Goal: Task Accomplishment & Management: Complete application form

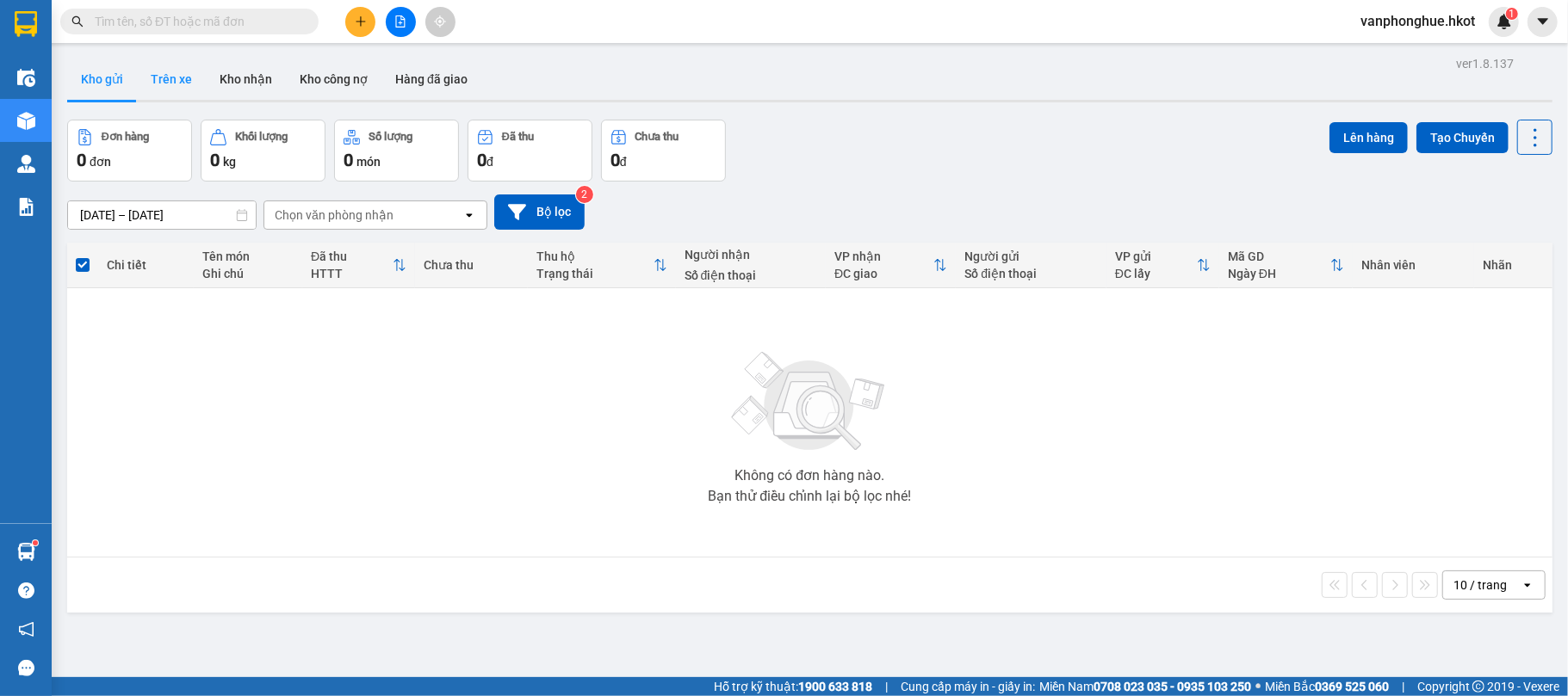
click at [194, 76] on button "Trên xe" at bounding box center [171, 79] width 68 height 41
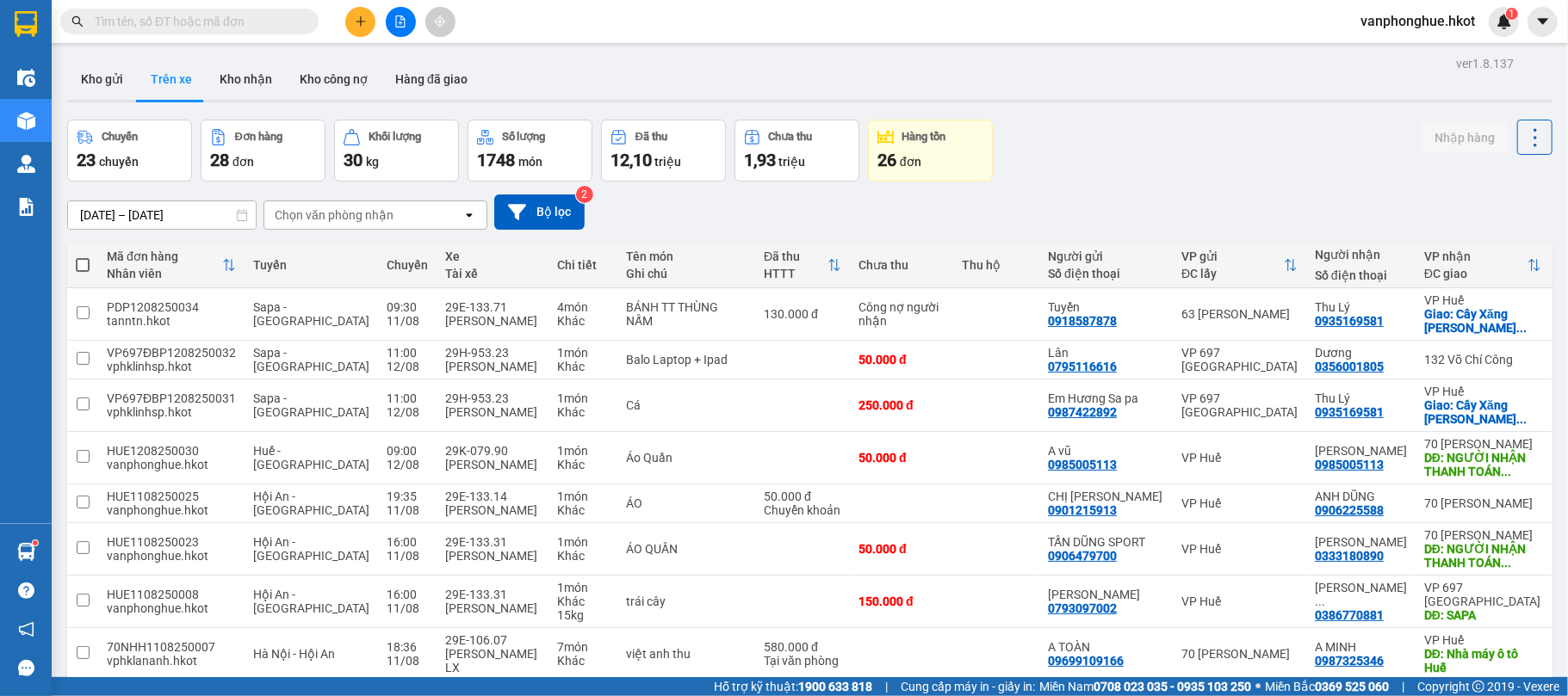
click at [401, 221] on div "Chọn văn phòng nhận" at bounding box center [363, 215] width 198 height 27
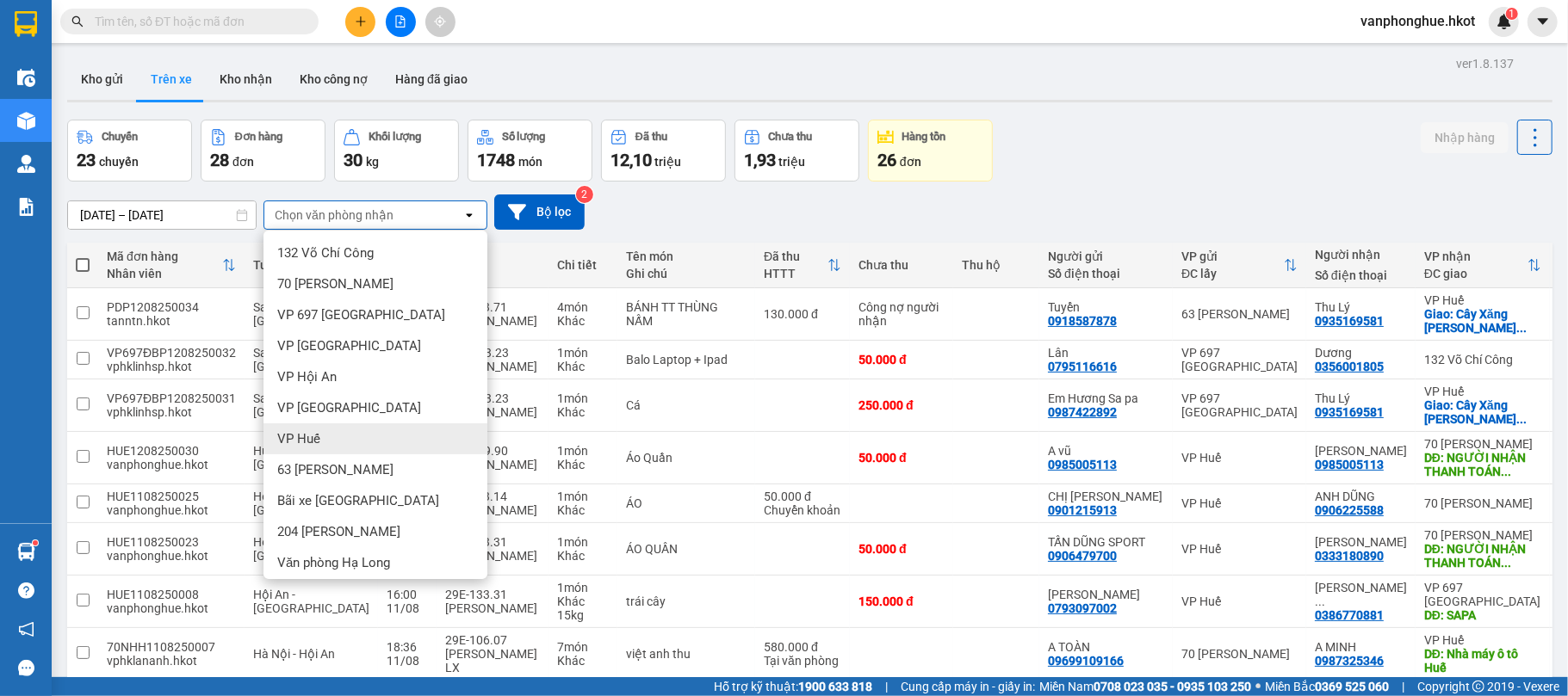
click at [328, 448] on div "VP Huế" at bounding box center [375, 439] width 224 height 31
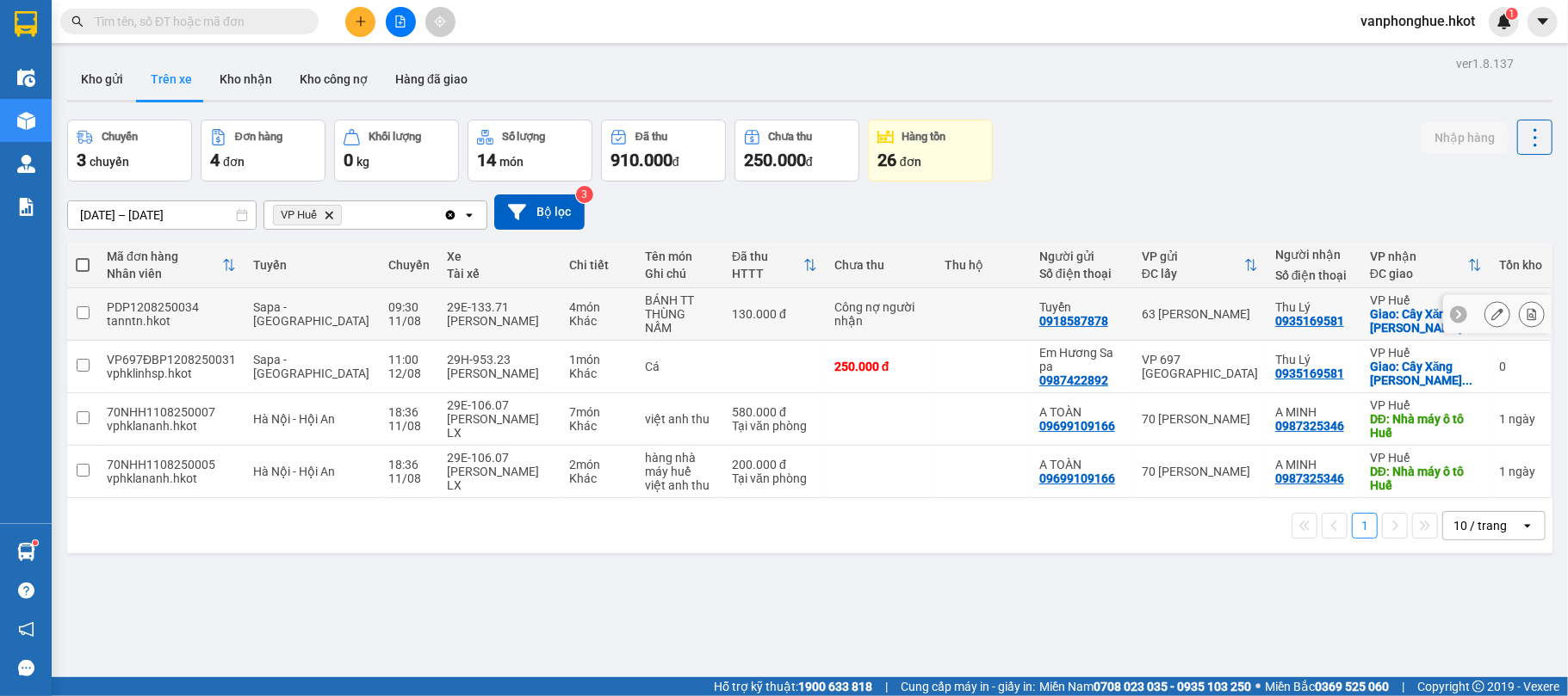
click at [83, 318] on input "checkbox" at bounding box center [83, 312] width 13 height 13
checkbox input "true"
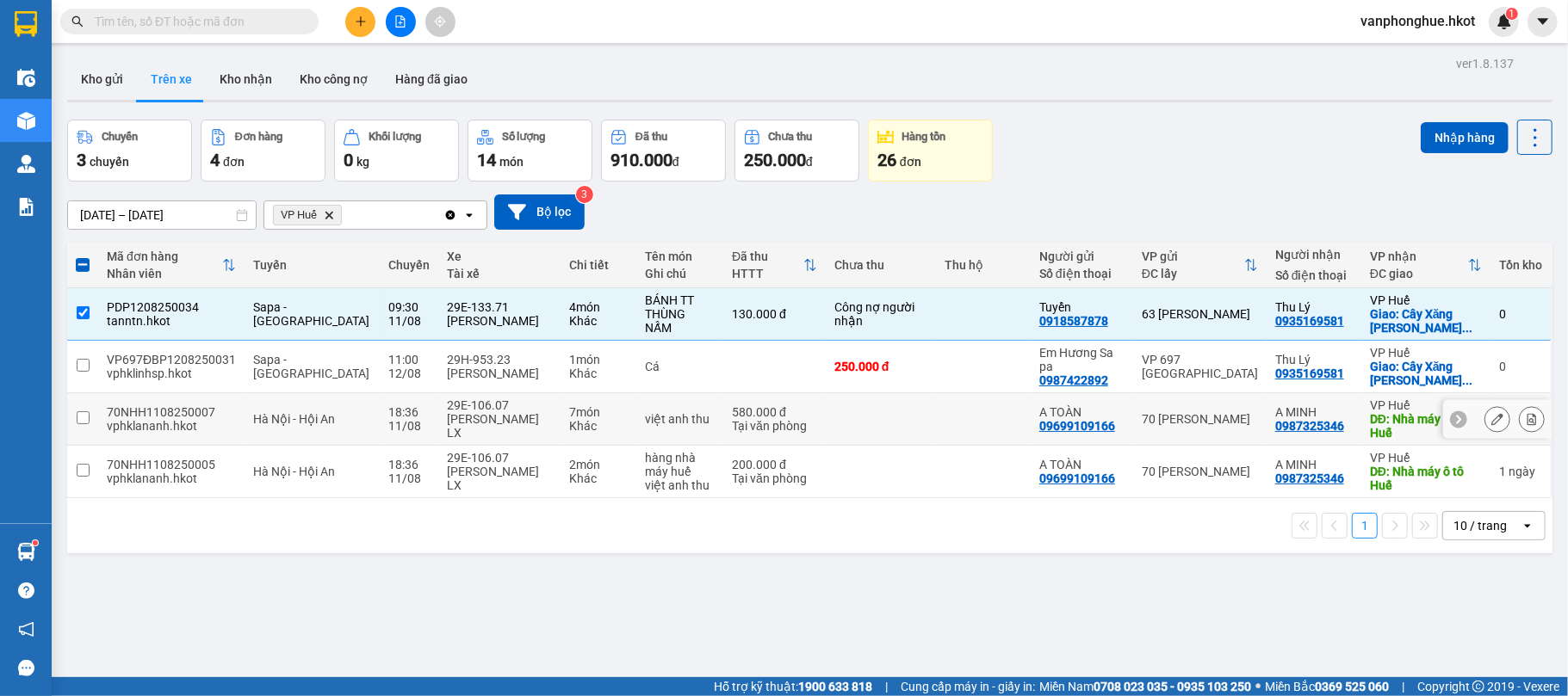
click at [79, 419] on input "checkbox" at bounding box center [83, 418] width 13 height 13
checkbox input "true"
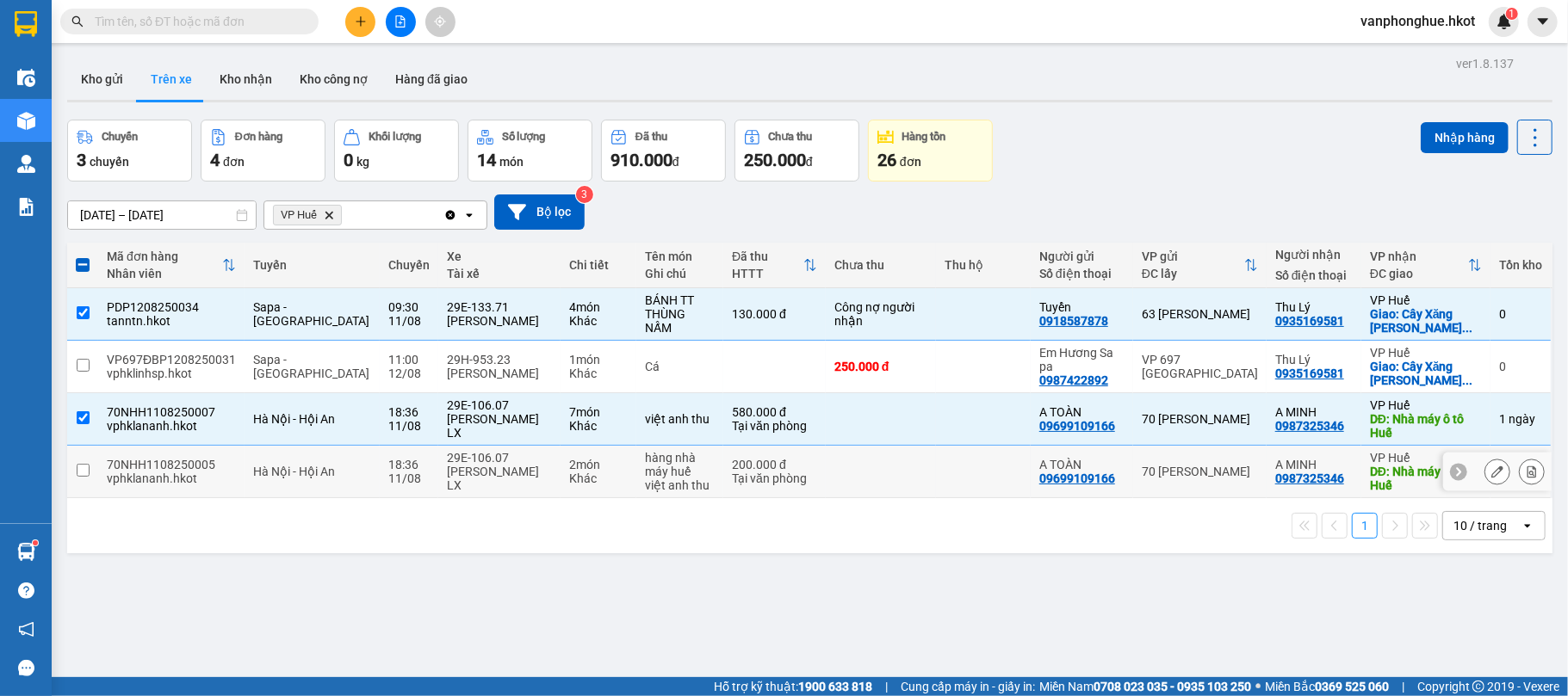
click at [83, 473] on input "checkbox" at bounding box center [83, 470] width 13 height 13
checkbox input "true"
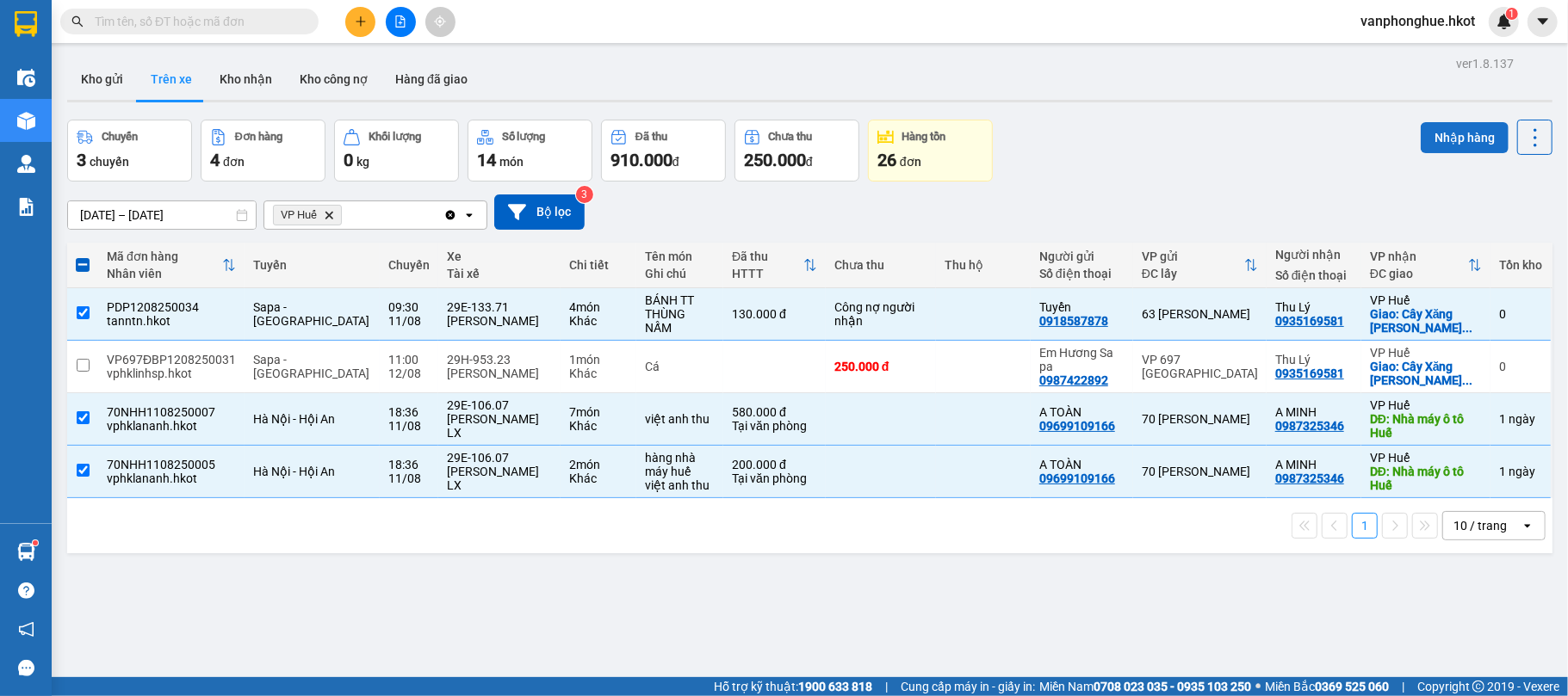
click at [1448, 136] on button "Nhập hàng" at bounding box center [1464, 137] width 88 height 31
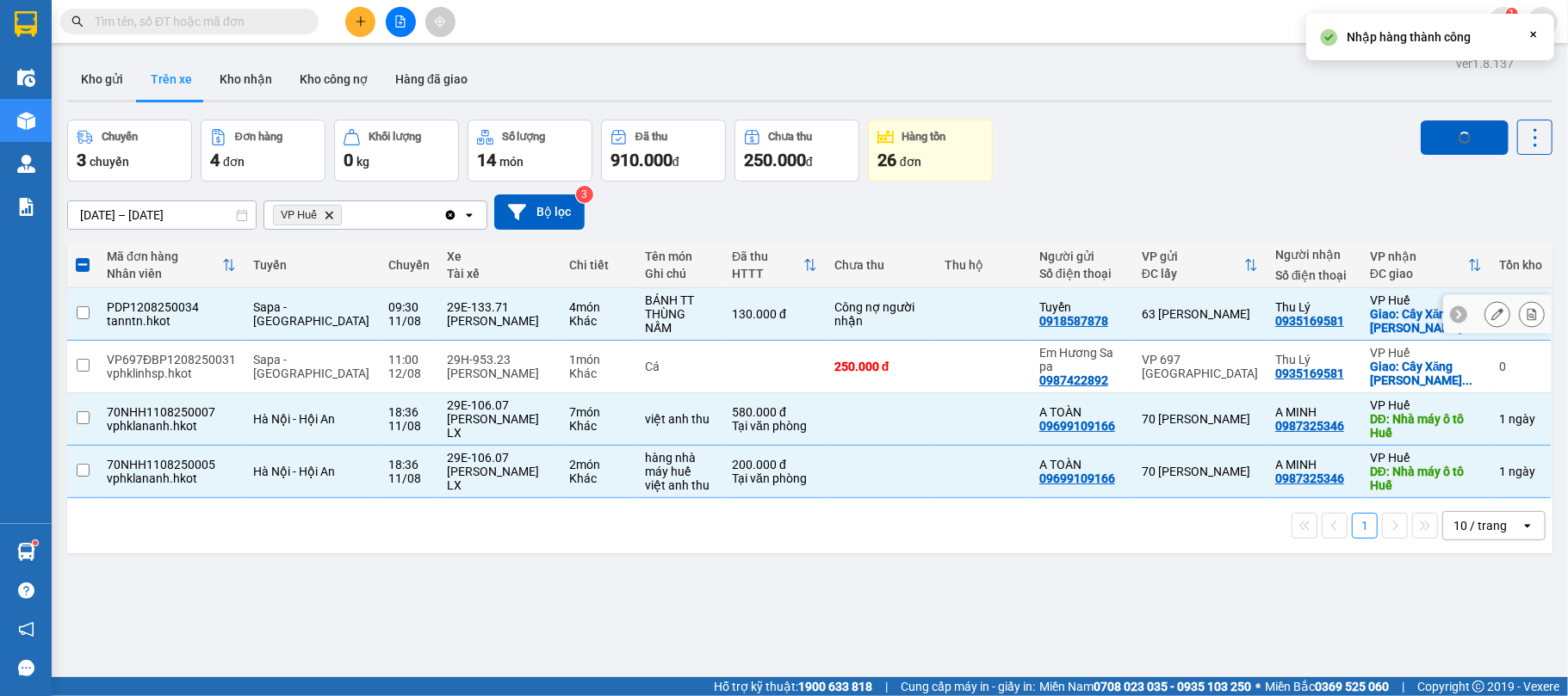
checkbox input "false"
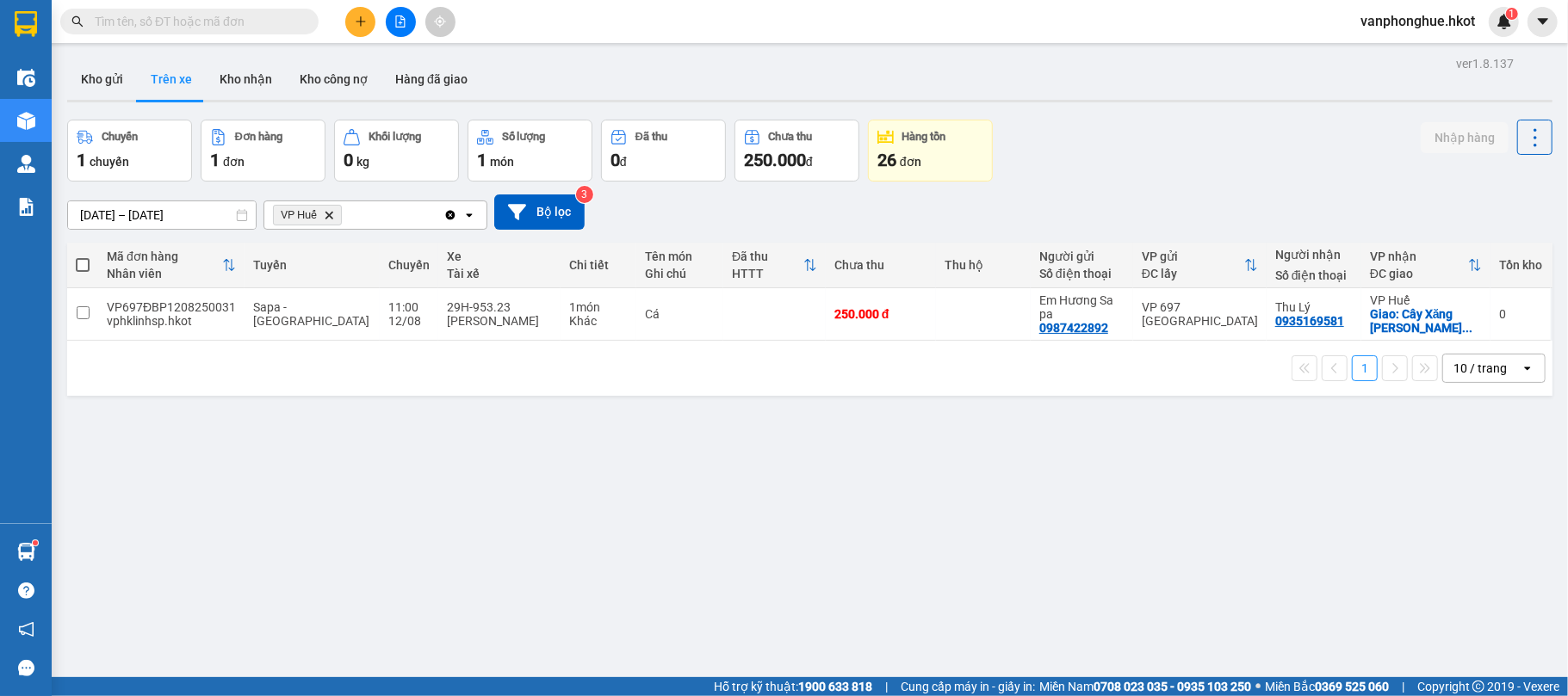
drag, startPoint x: 220, startPoint y: 74, endPoint x: 397, endPoint y: 146, distance: 191.1
click at [221, 74] on button "Kho nhận" at bounding box center [245, 79] width 80 height 41
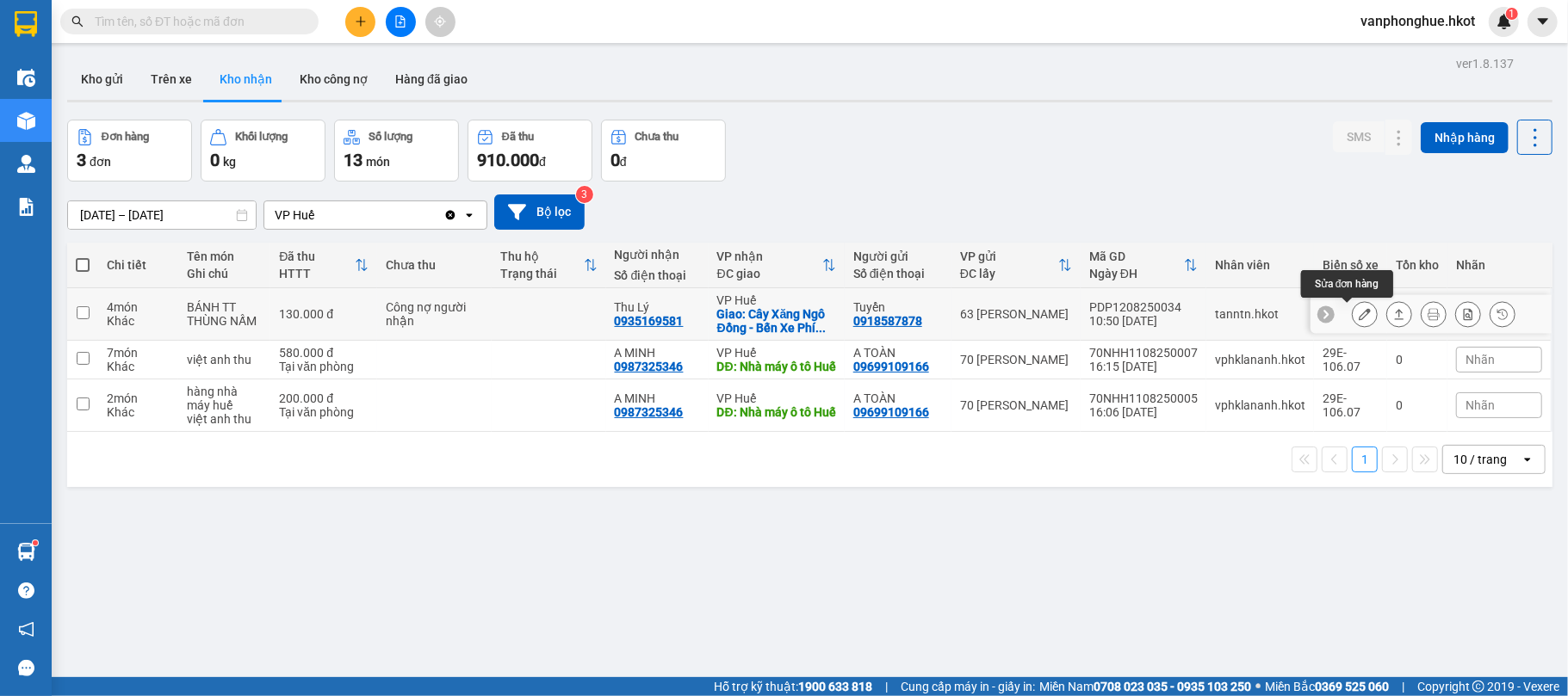
click at [1359, 313] on icon at bounding box center [1365, 314] width 12 height 12
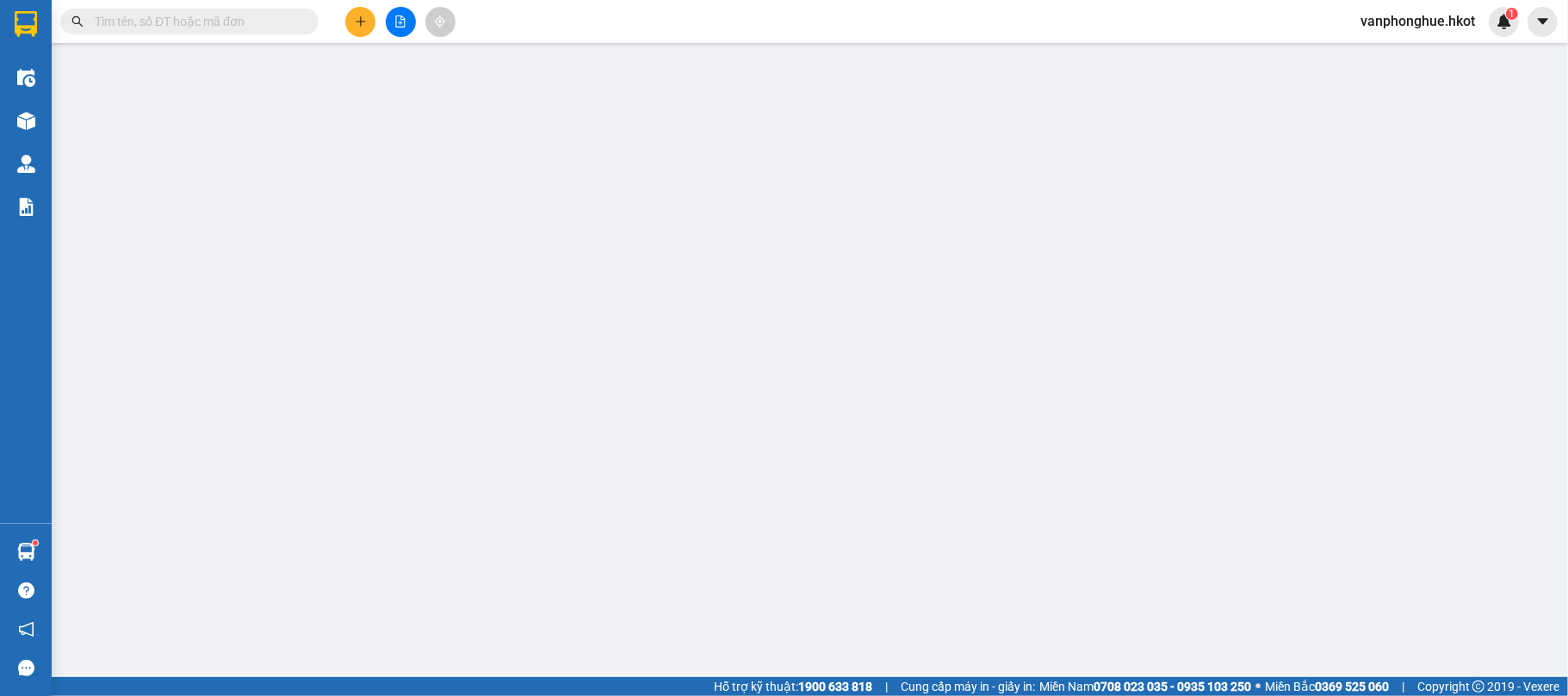
type input "0918587878"
type input "Tuyển"
type input "0935169581"
type input "Thu Lý"
checkbox input "true"
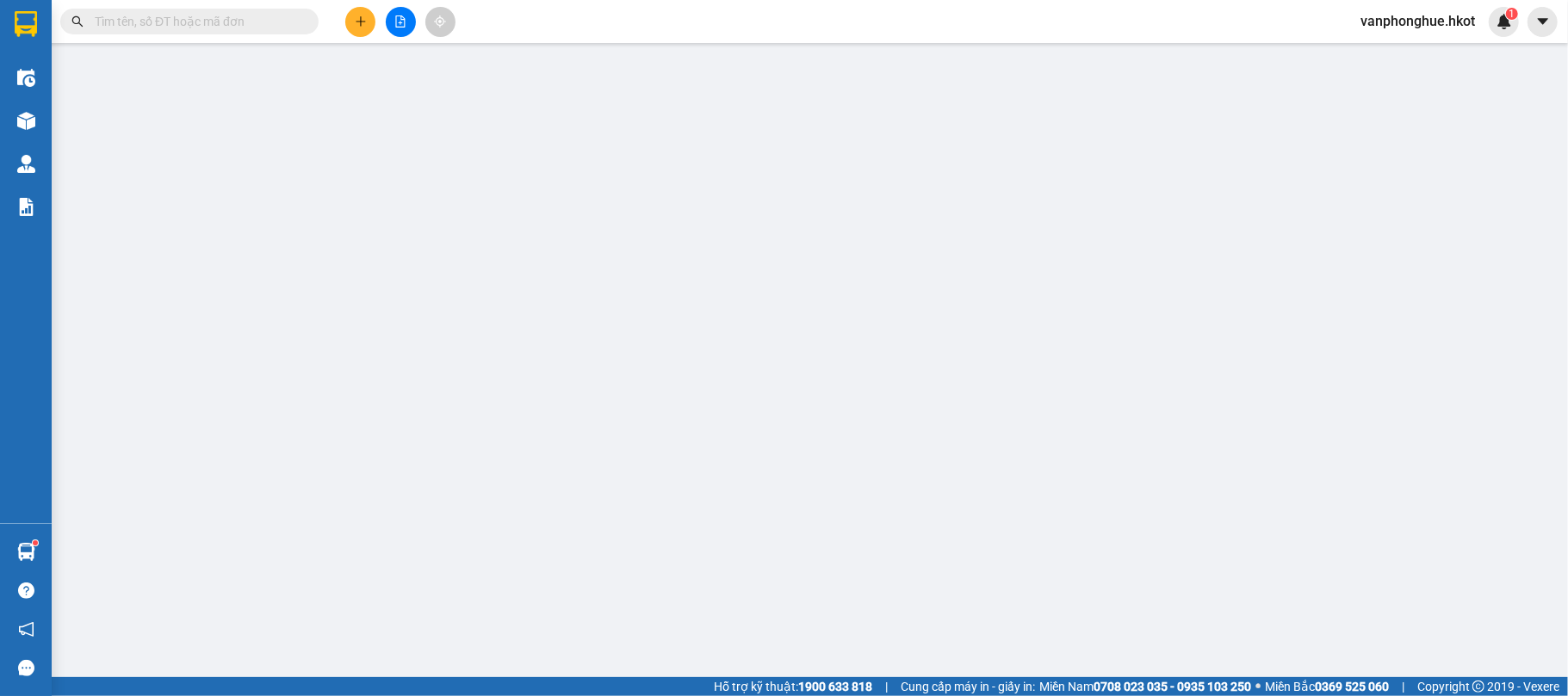
type input "Cây Xăng Ngô Đồng - Bến Xe Phía [GEOGRAPHIC_DATA]"
type input "CƯỚC CN NG NHẬN (HÀNG ĐI 11/8)"
type input "130.000"
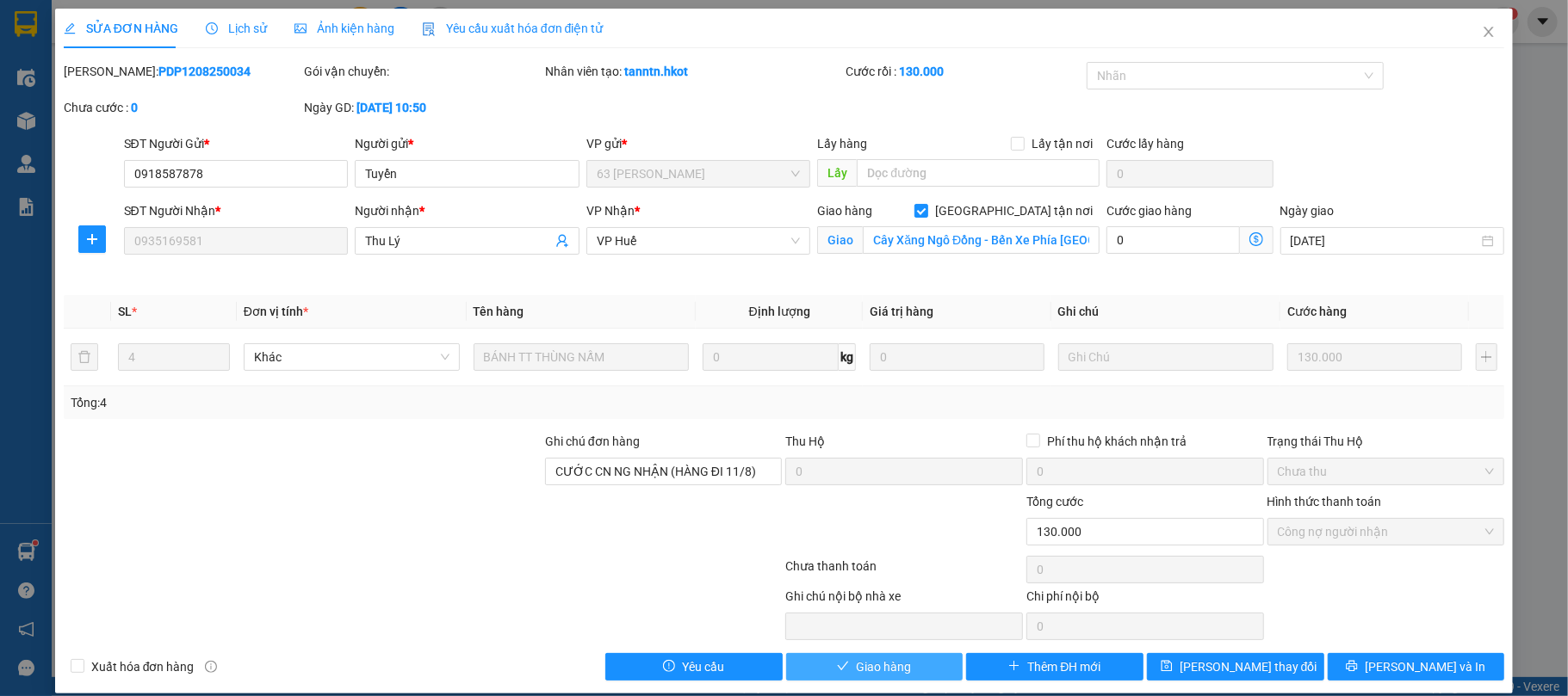
click at [887, 668] on span "Giao hàng" at bounding box center [883, 667] width 55 height 19
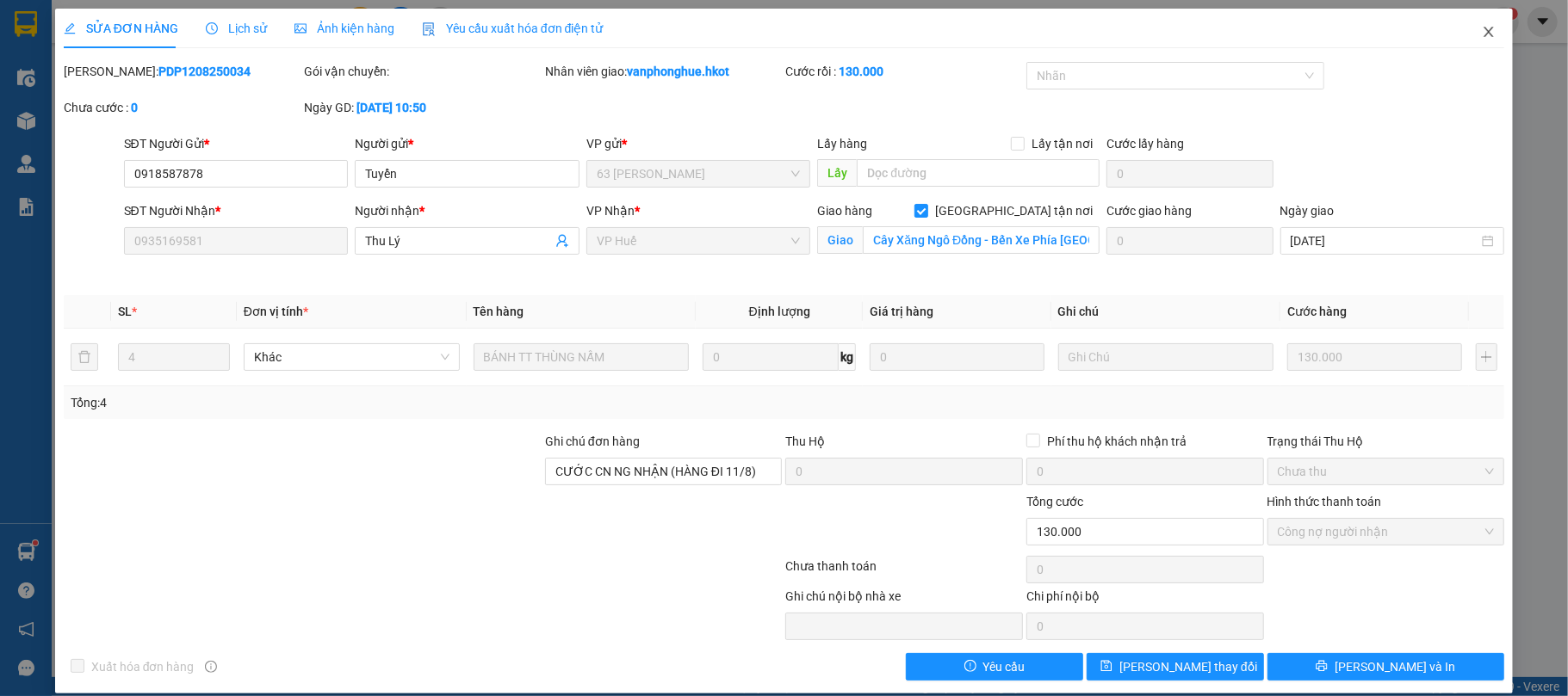
click at [1485, 29] on icon "close" at bounding box center [1489, 32] width 10 height 11
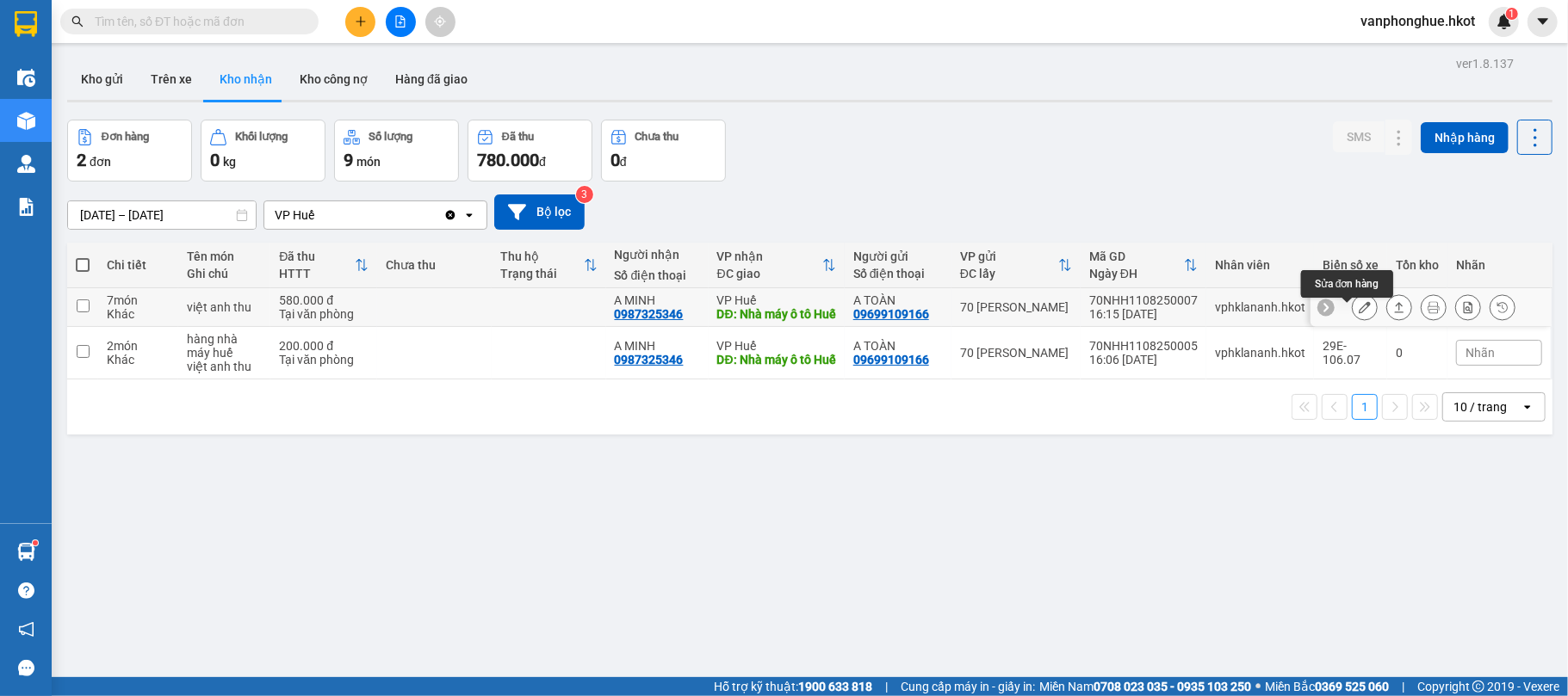
click at [1359, 313] on icon at bounding box center [1365, 307] width 12 height 12
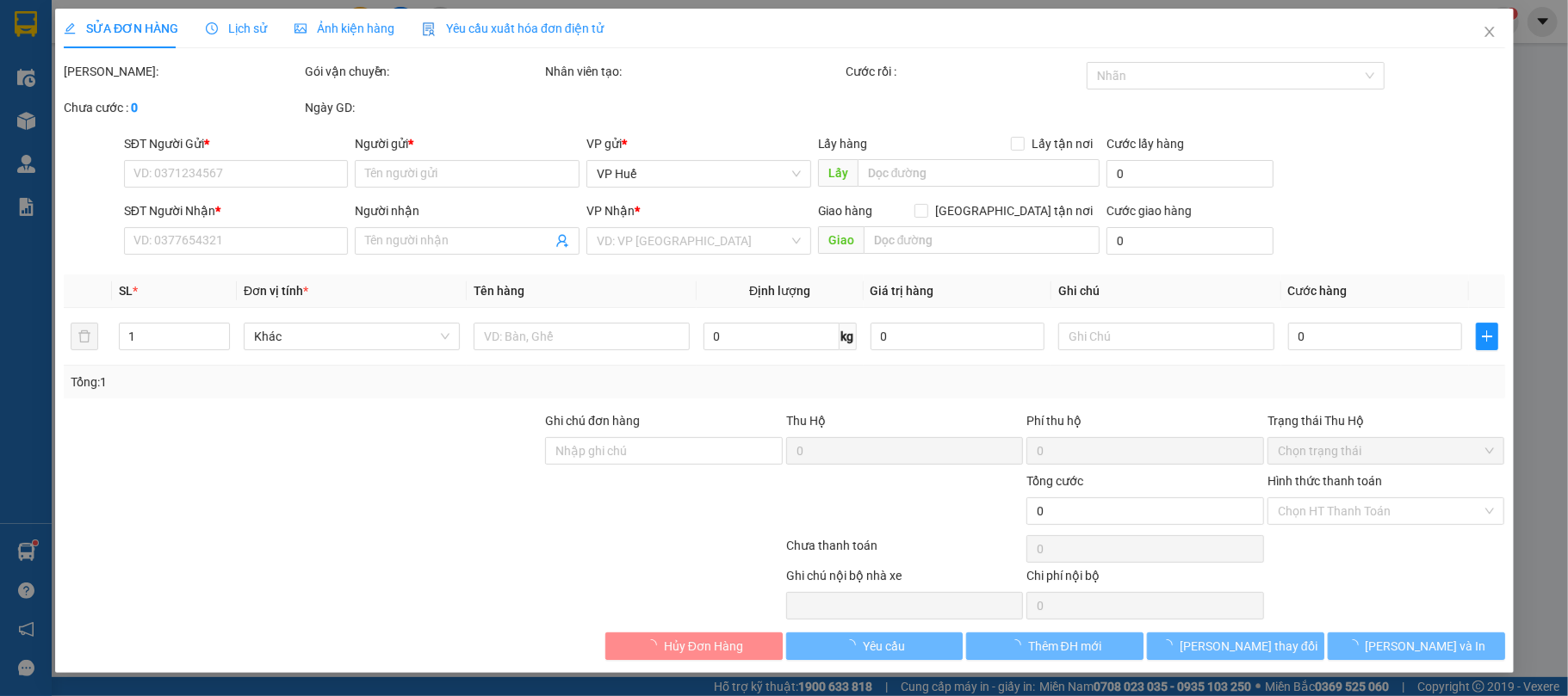
type input "09699109166"
type input "A TOÀN"
type input "0987325346"
type input "A MINH"
type input "Nhà máy ô tô Huế"
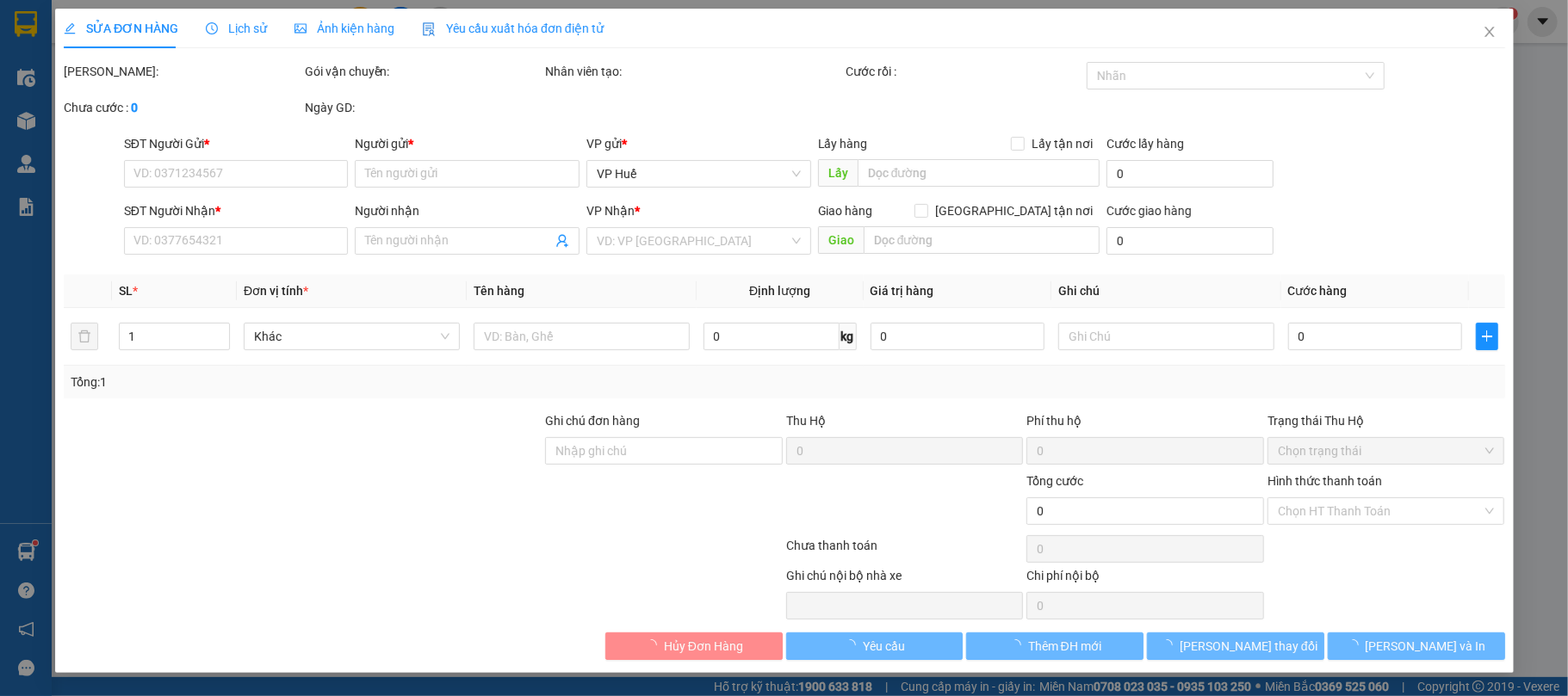
type input "580.000"
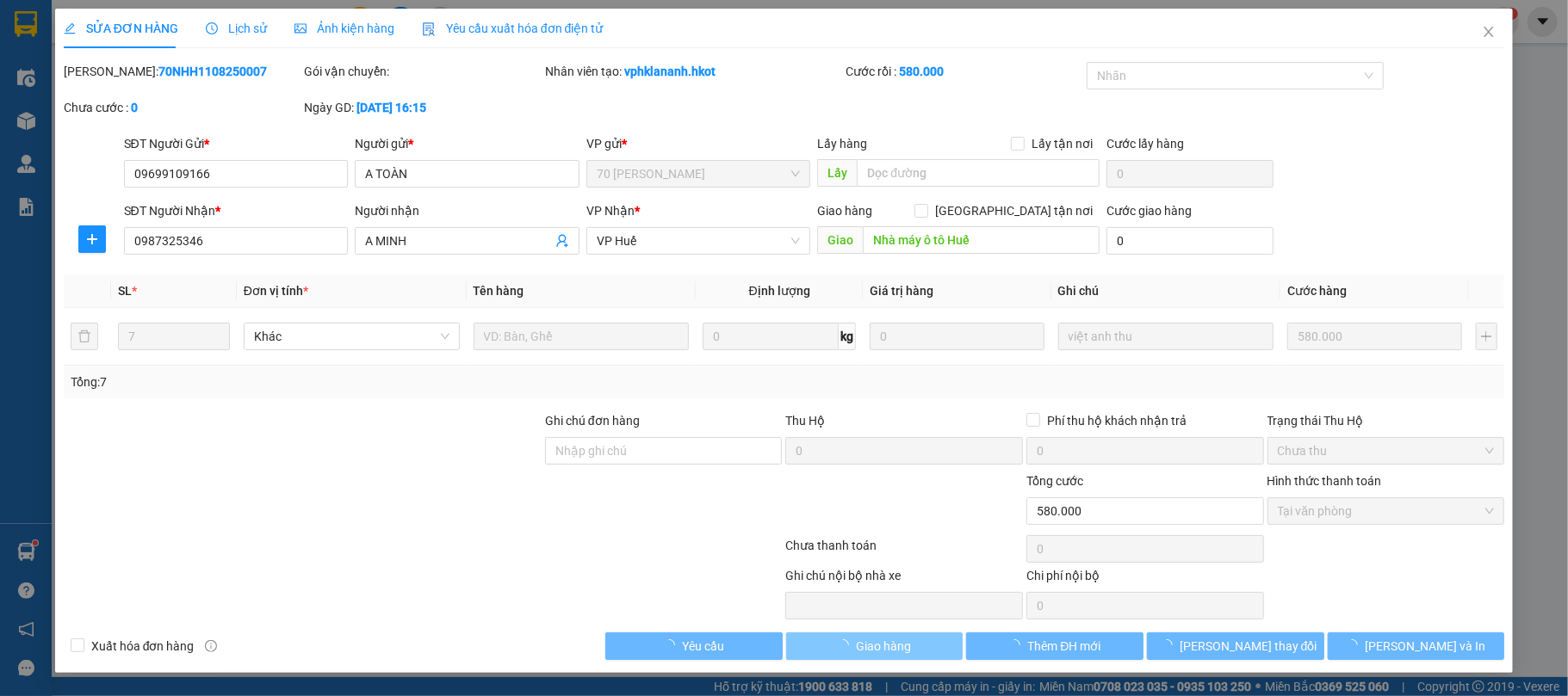
click at [874, 648] on span "Giao hàng" at bounding box center [883, 647] width 55 height 19
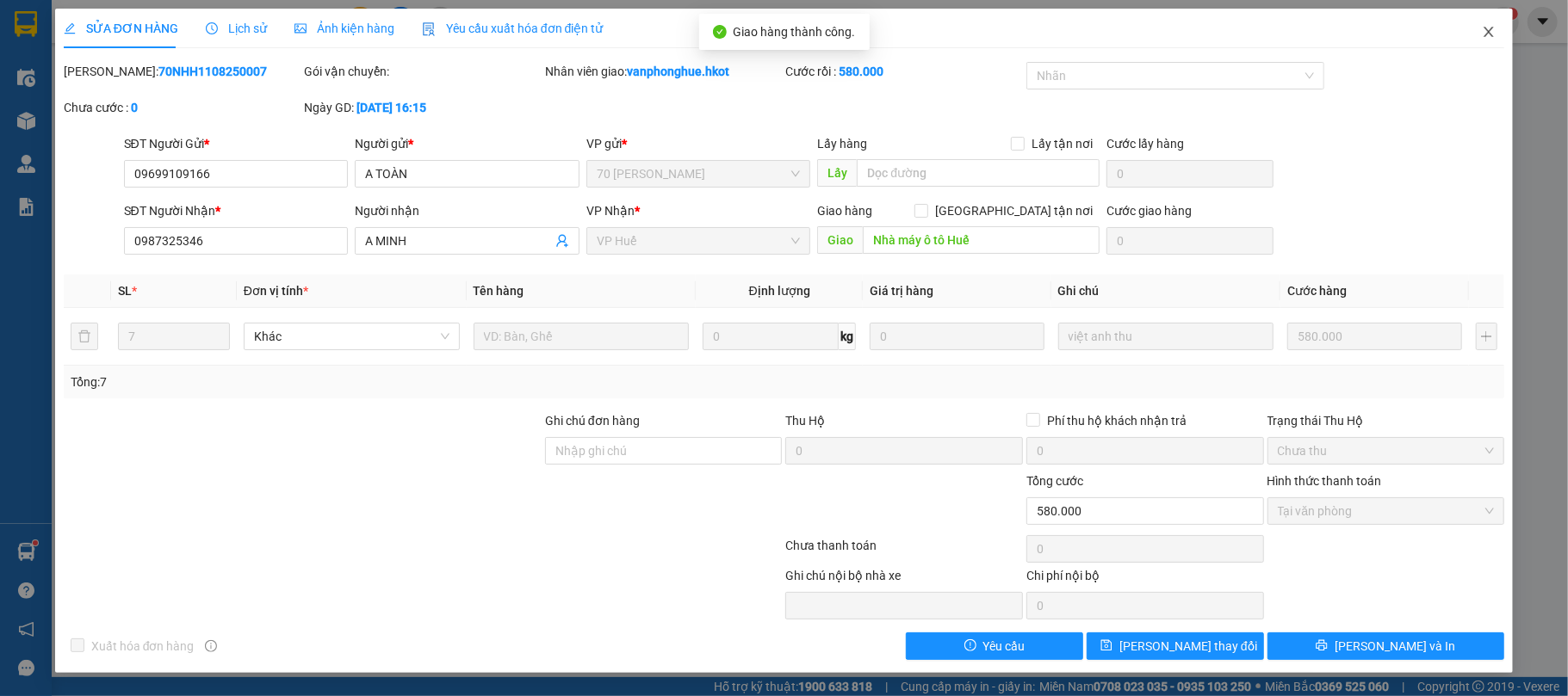
click at [1492, 34] on icon "close" at bounding box center [1489, 32] width 14 height 14
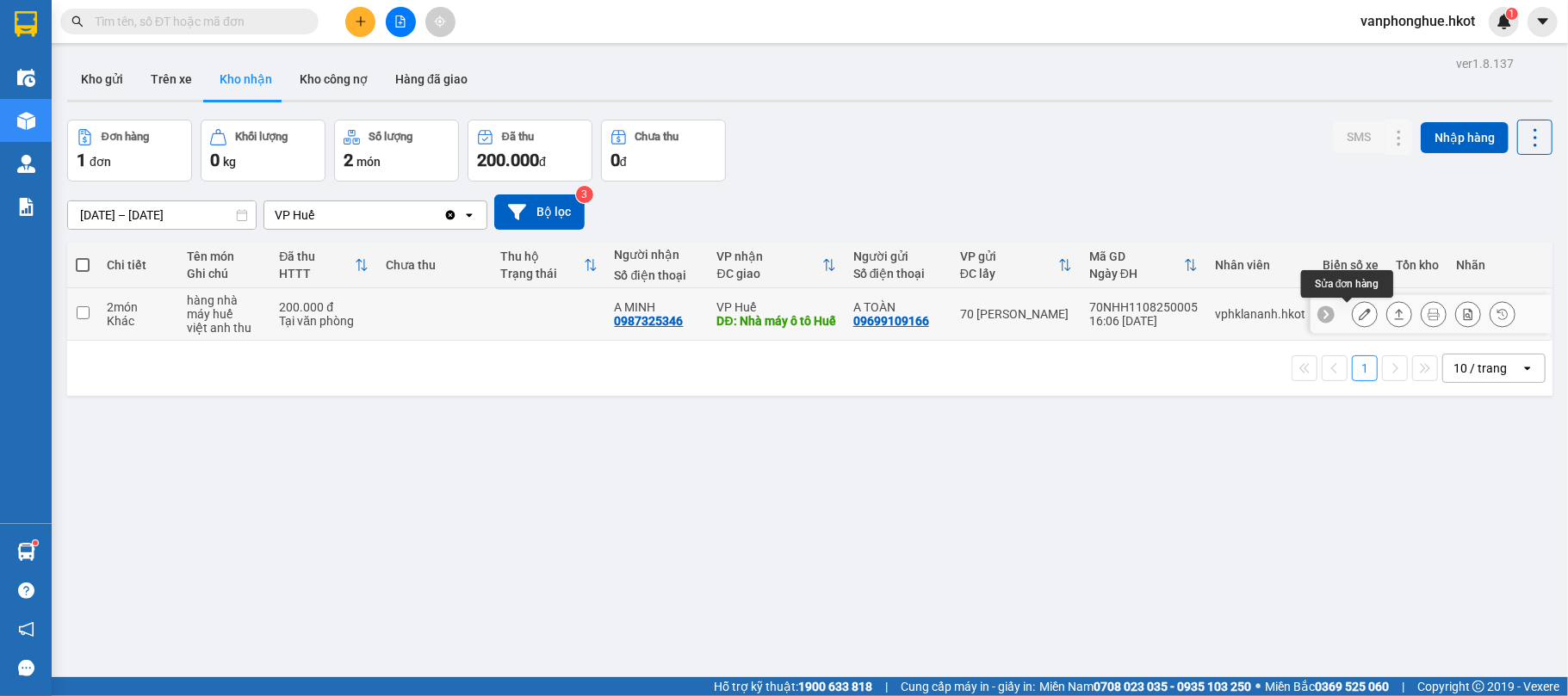
click at [1359, 317] on icon at bounding box center [1365, 314] width 12 height 12
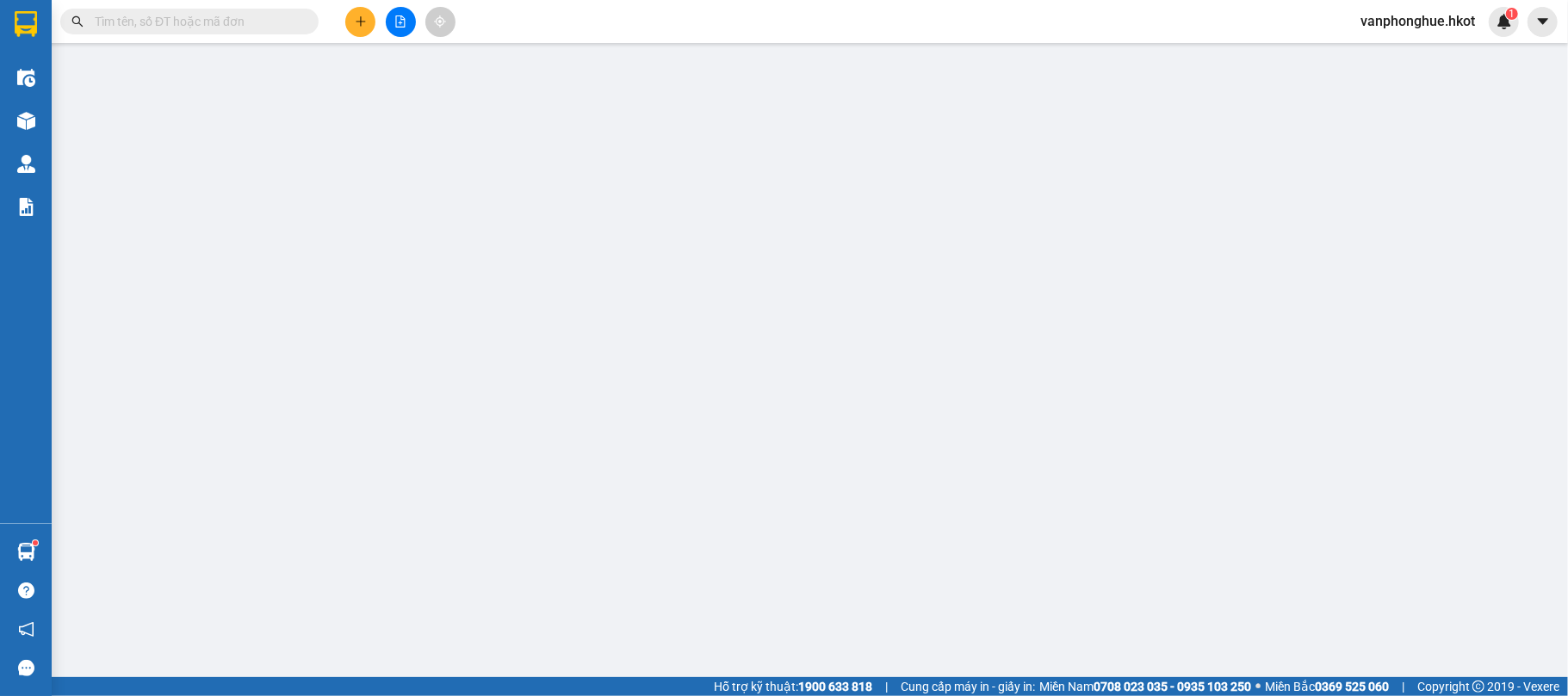
type input "09699109166"
type input "A TOÀN"
type input "0987325346"
type input "A MINH"
type input "Nhà máy ô tô Huế"
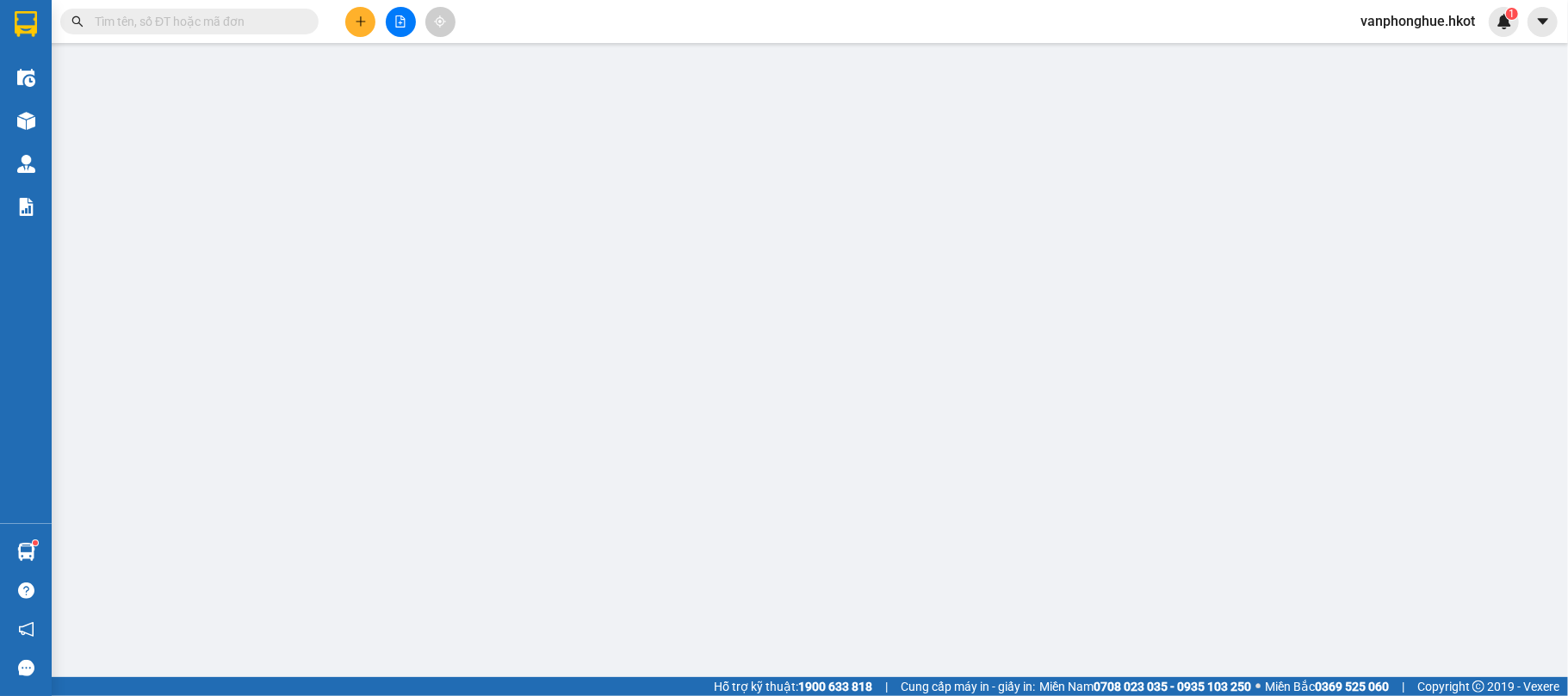
type input "200.000"
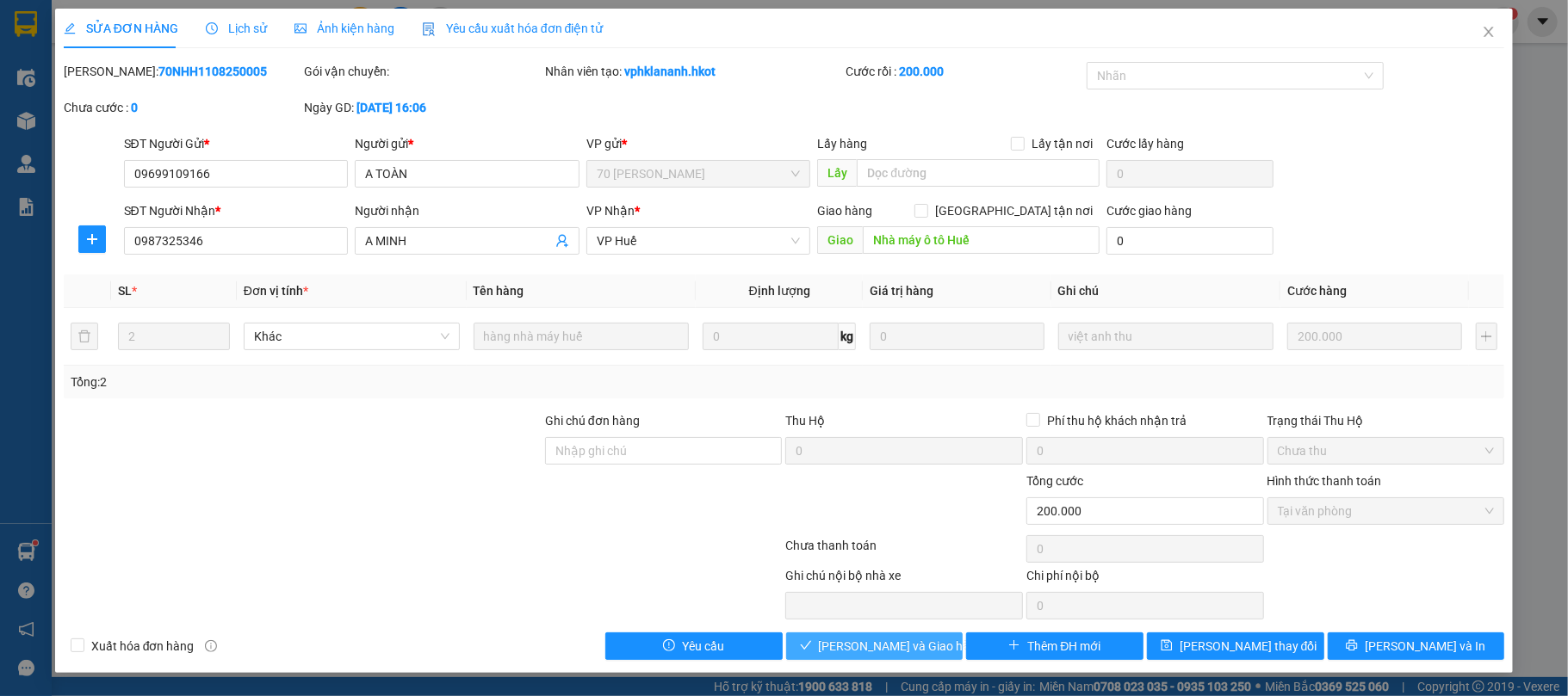
click at [885, 649] on span "[PERSON_NAME] và Giao hàng" at bounding box center [902, 647] width 165 height 19
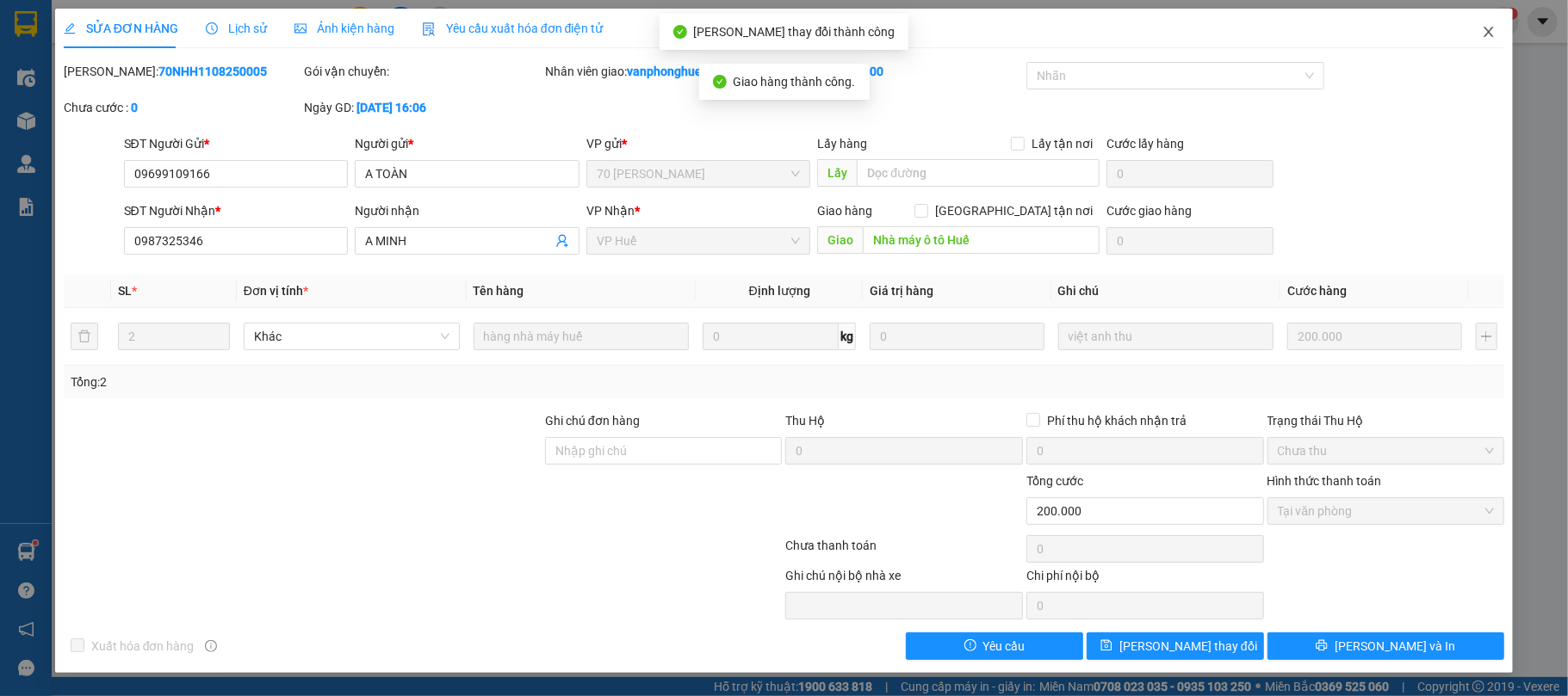
click at [1493, 34] on icon "close" at bounding box center [1489, 32] width 14 height 14
